Goal: Information Seeking & Learning: Learn about a topic

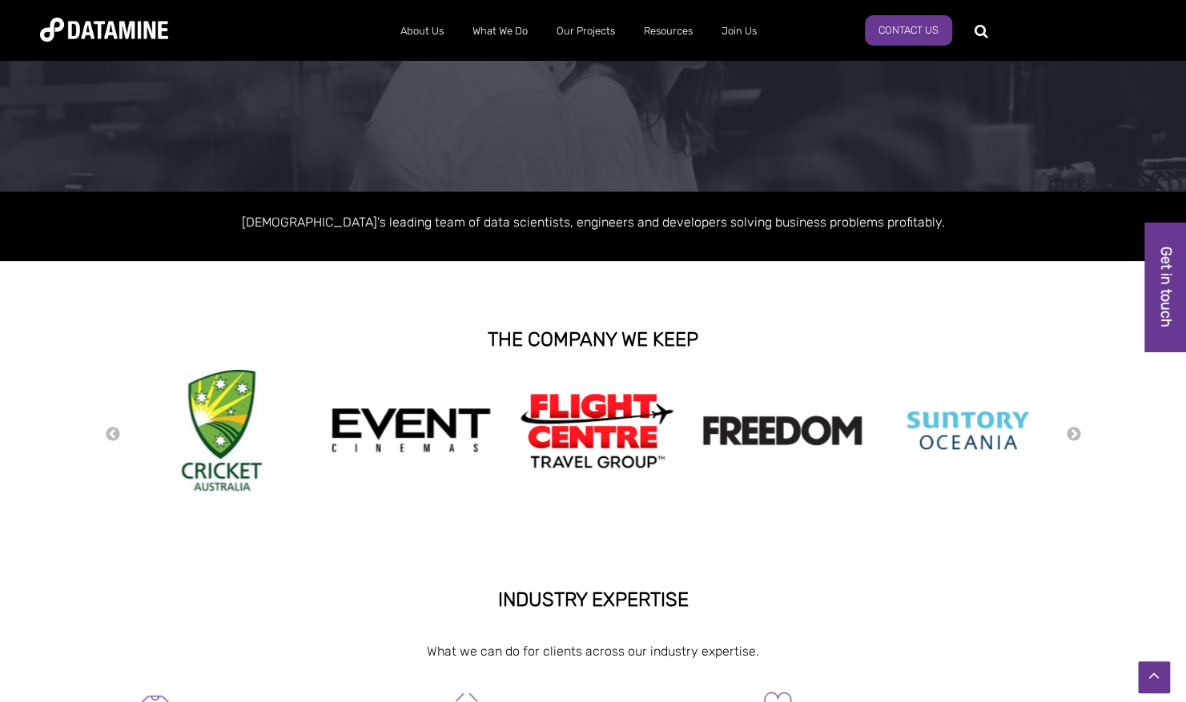
scroll to position [130, 0]
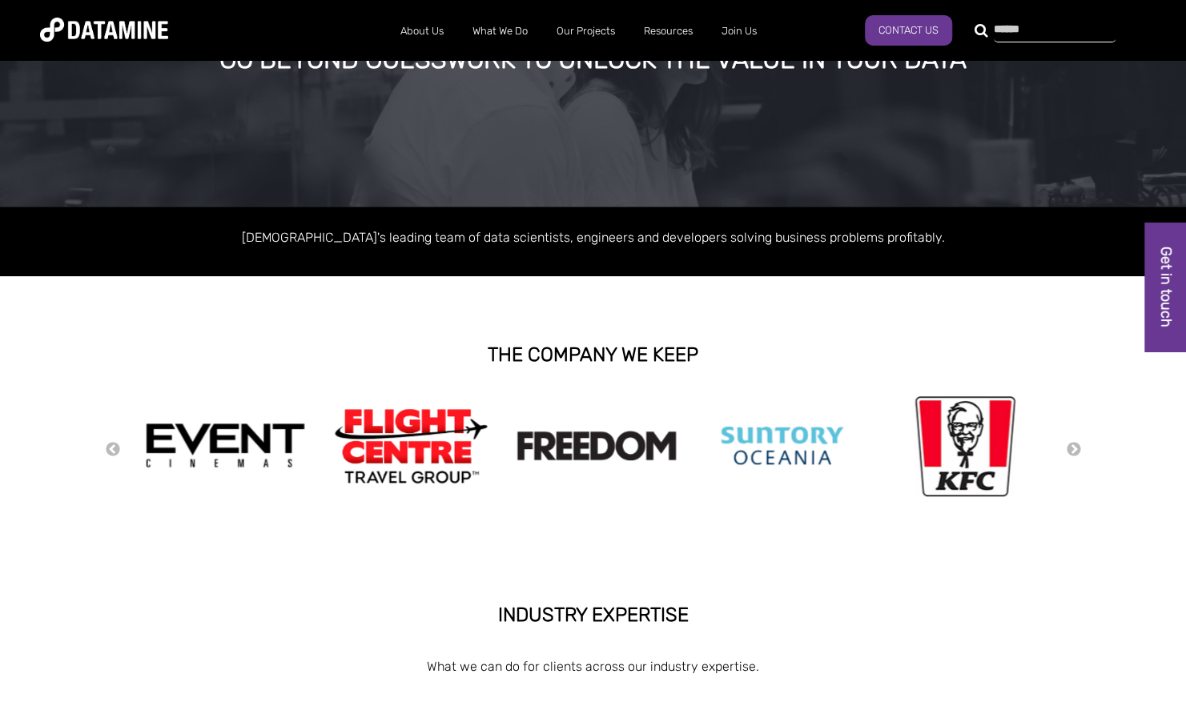
click at [876, 26] on input "text" at bounding box center [1055, 31] width 122 height 22
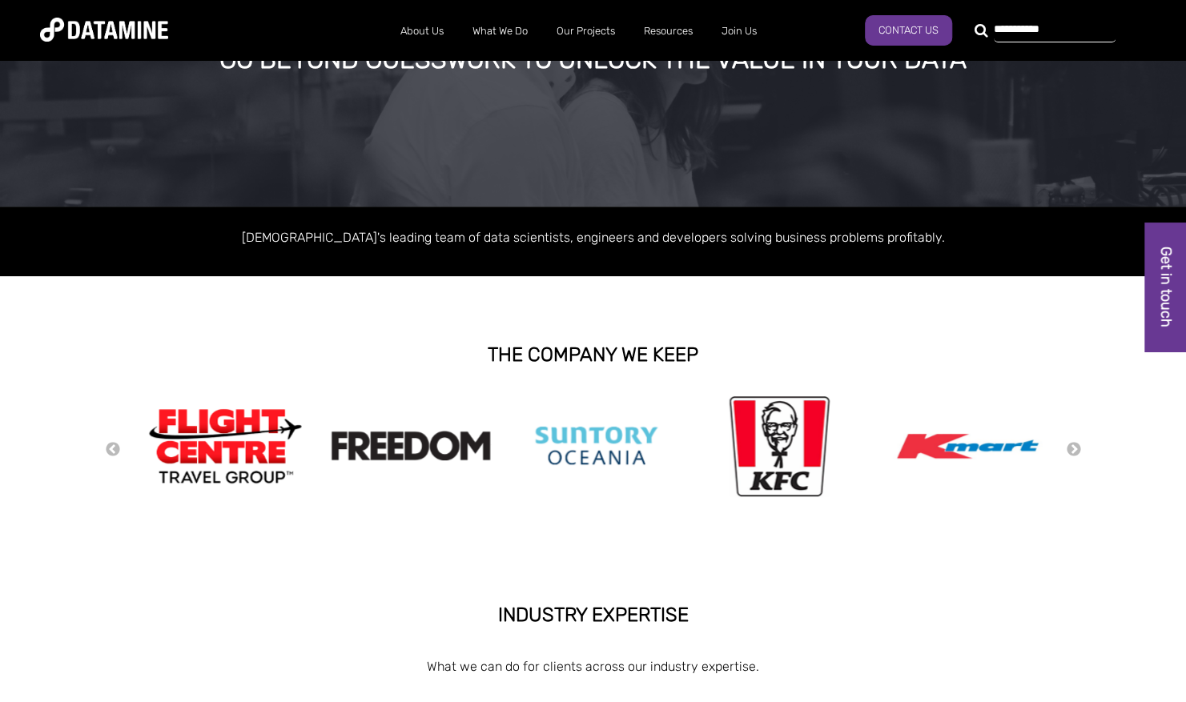
type input "**********"
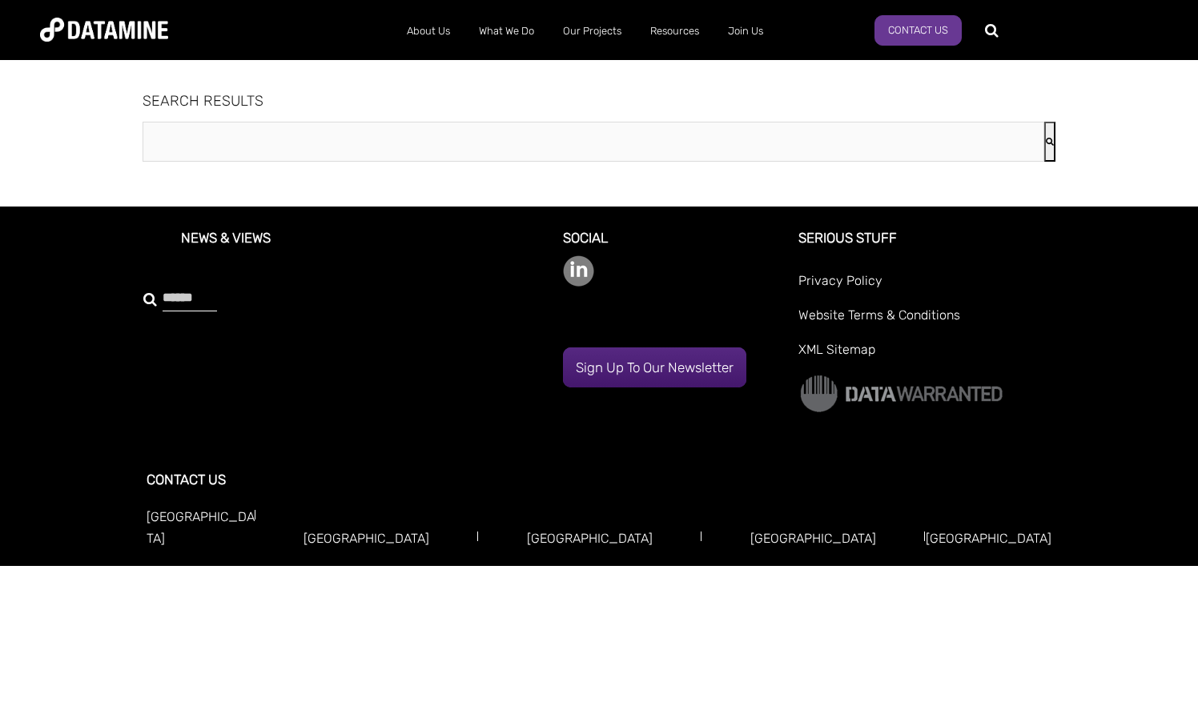
type input "**********"
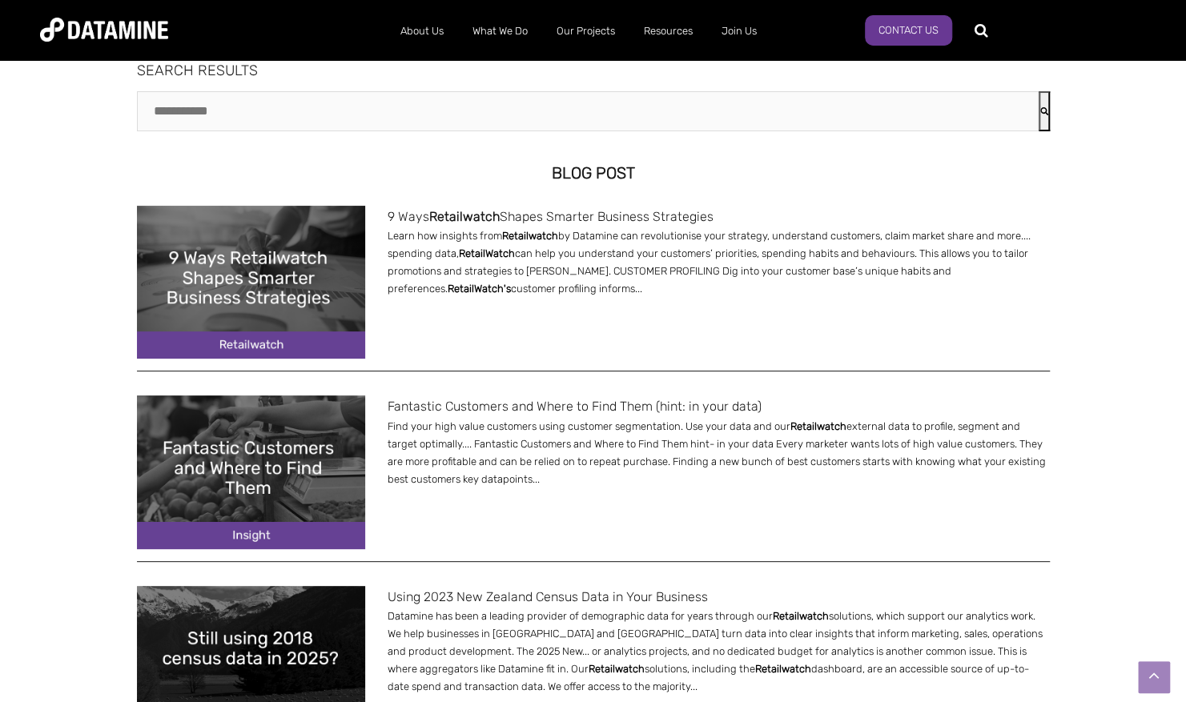
scroll to position [29, 0]
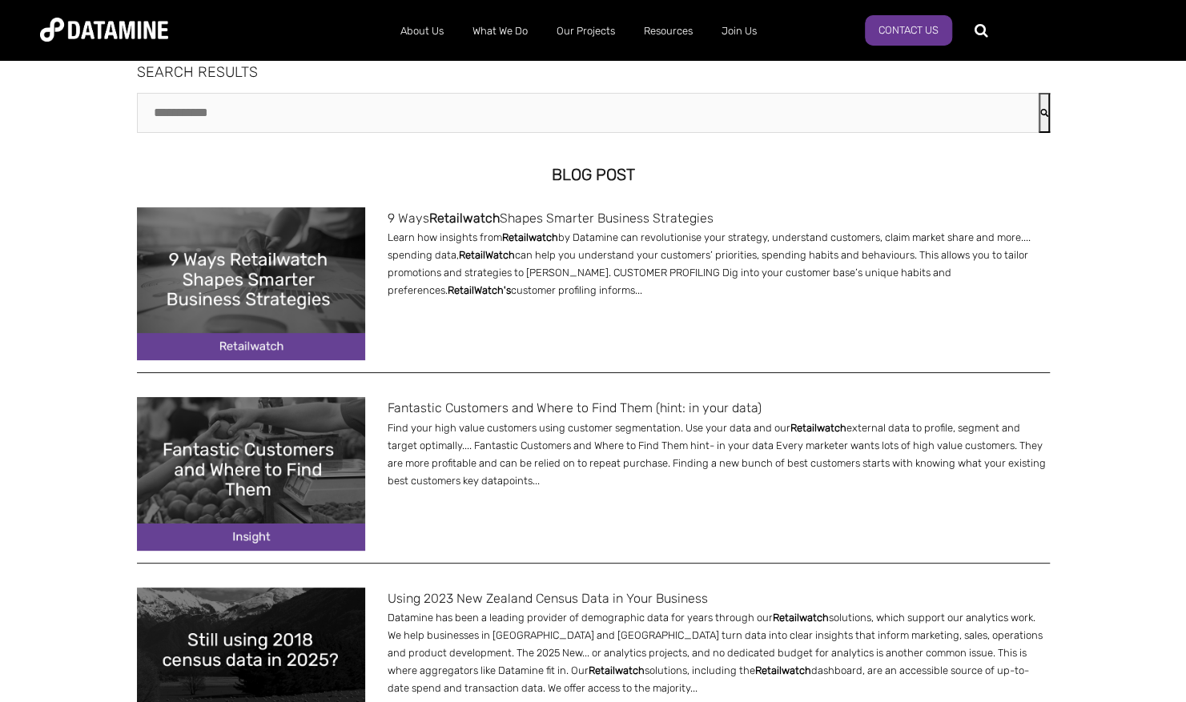
click at [459, 213] on span "Retailwatch" at bounding box center [464, 218] width 70 height 15
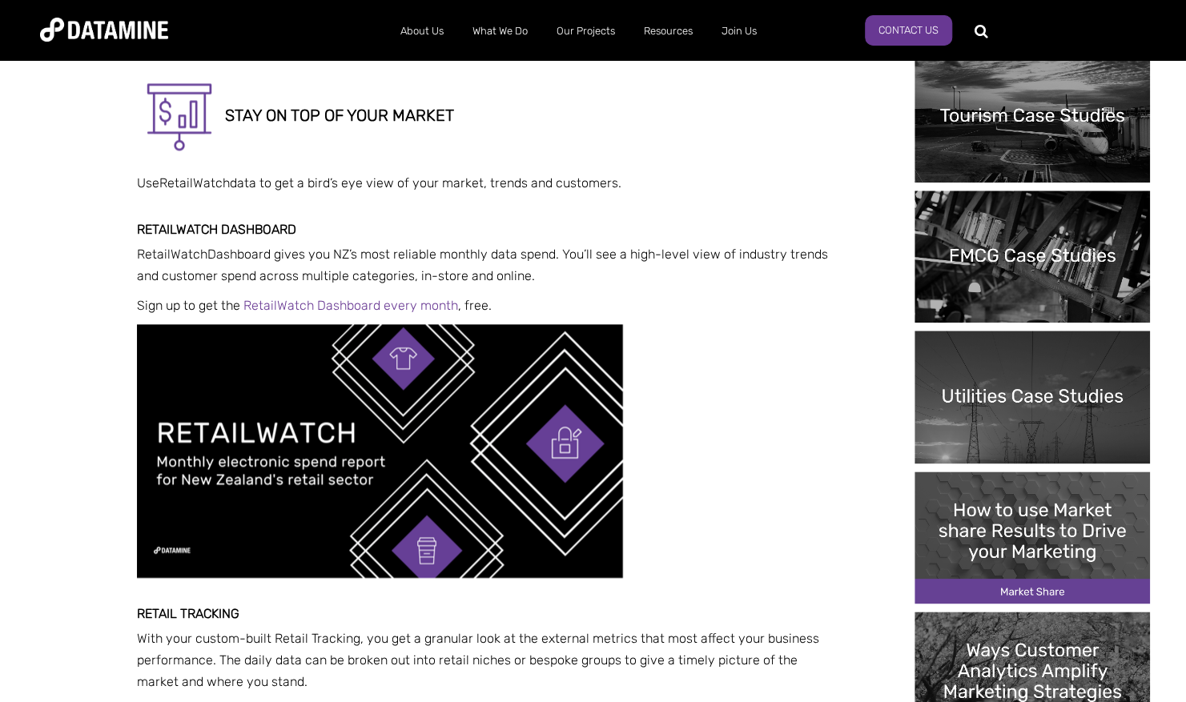
scroll to position [993, 0]
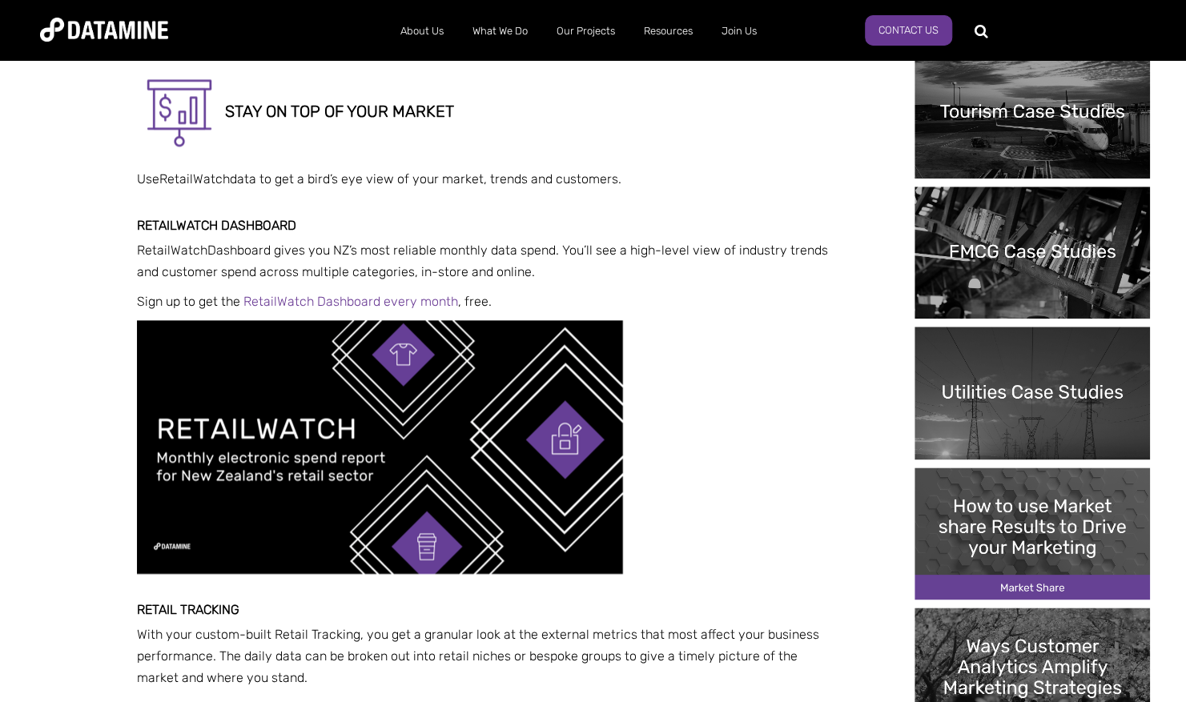
click at [432, 410] on img at bounding box center [380, 447] width 486 height 254
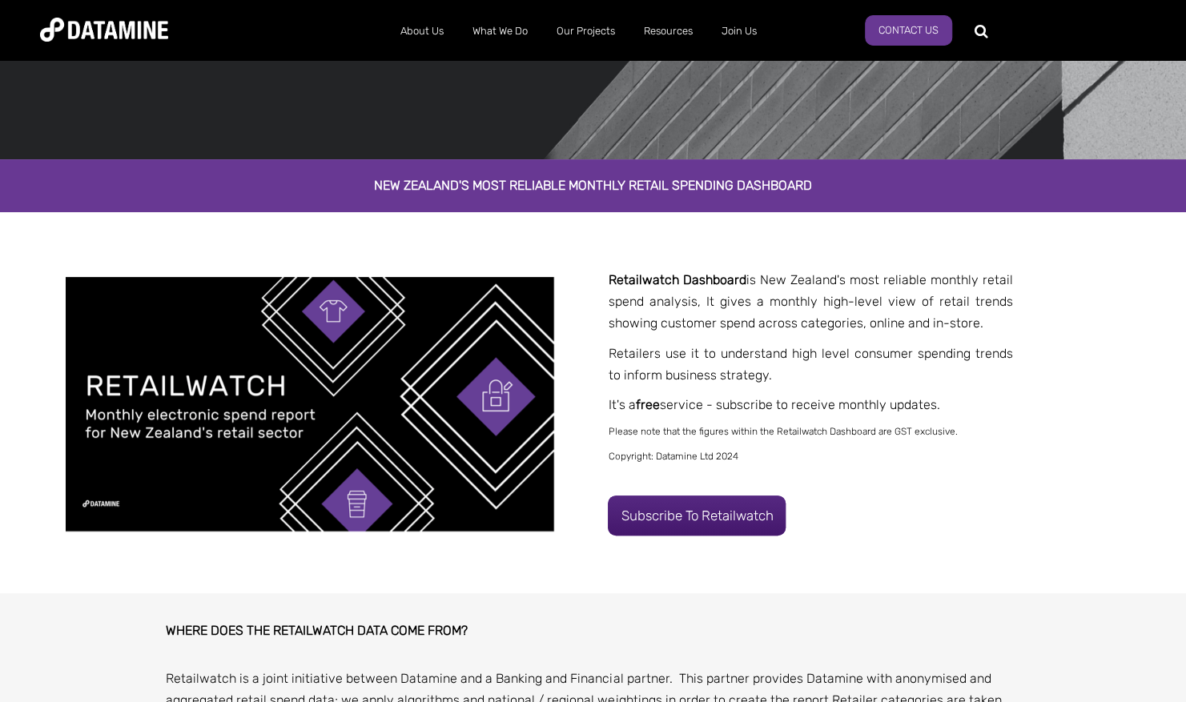
scroll to position [188, 0]
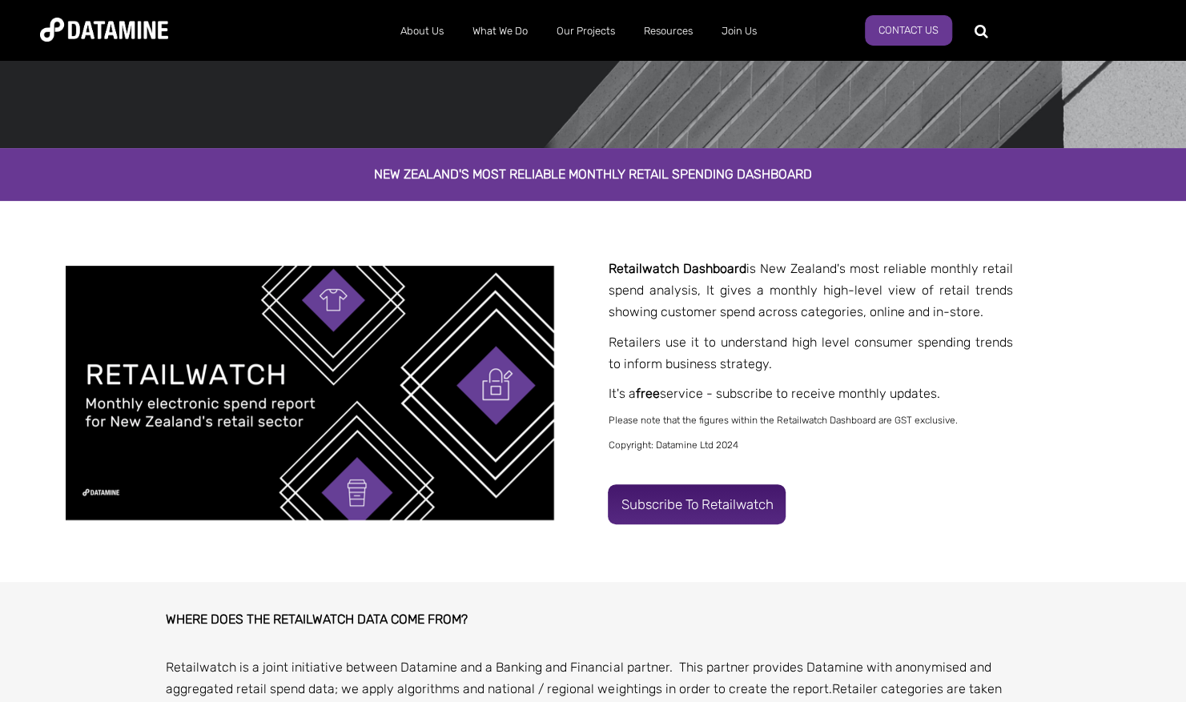
click at [714, 495] on link "Subscribe to Retailwatch" at bounding box center [697, 504] width 178 height 40
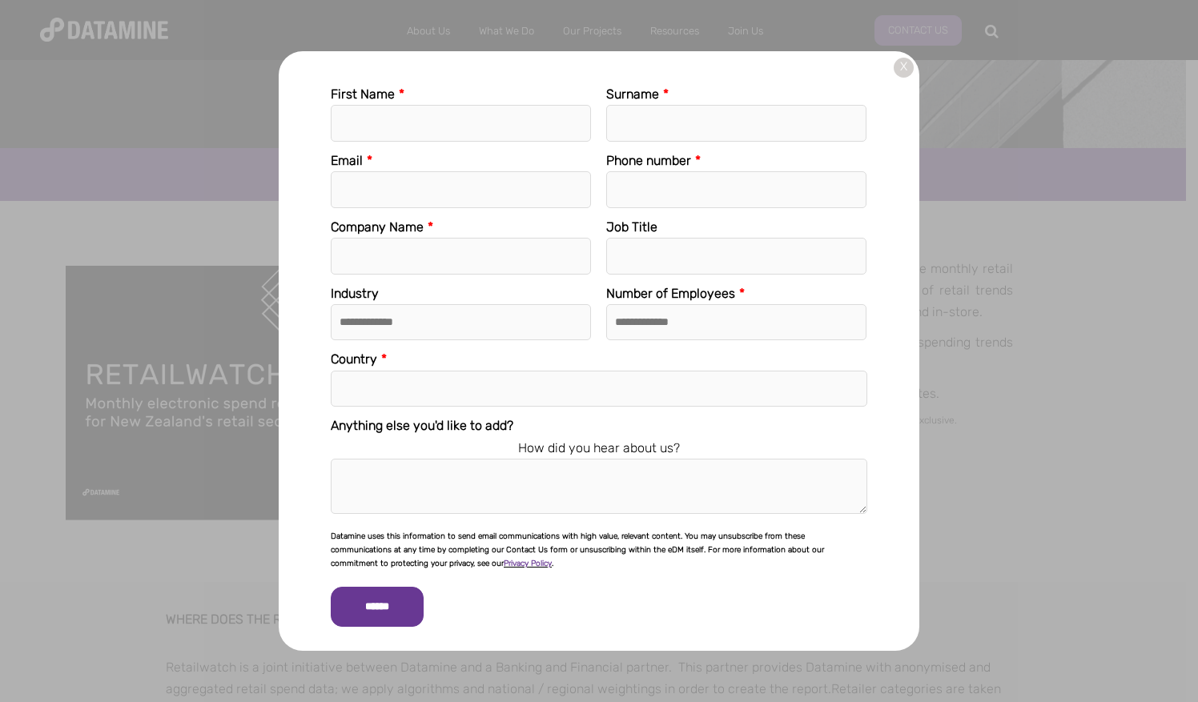
click at [900, 71] on link "X" at bounding box center [903, 68] width 20 height 20
